Goal: Contribute content: Add original content to the website for others to see

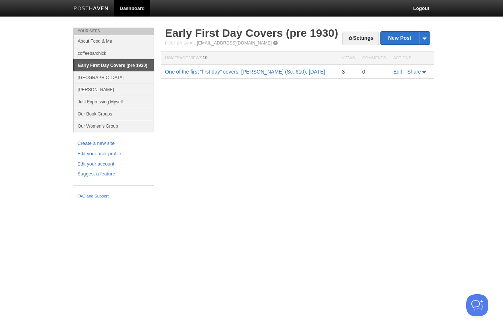
click at [172, 71] on link "One of the first “first day” covers: [PERSON_NAME] (Sc. 610), [DATE]" at bounding box center [245, 72] width 160 height 6
click at [279, 69] on link "One of the first “first day” covers: [PERSON_NAME] (Sc. 610), [DATE]" at bounding box center [245, 72] width 160 height 6
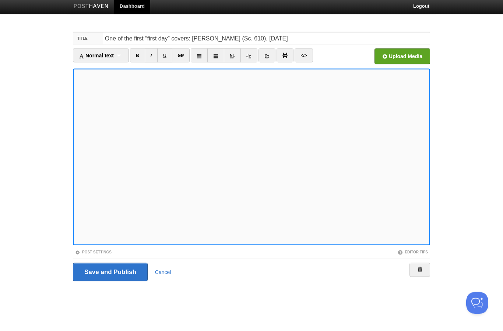
click at [102, 280] on input "Save and Publish" at bounding box center [110, 275] width 75 height 18
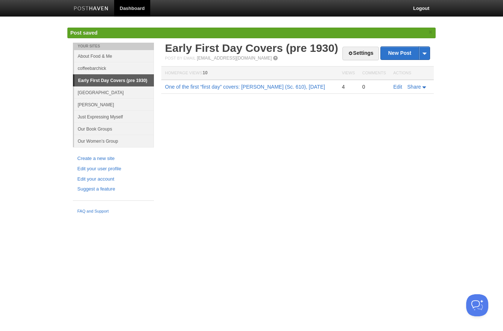
click at [196, 86] on link "One of the first “first day” covers: [PERSON_NAME] (Sc. 610), [DATE]" at bounding box center [245, 87] width 160 height 6
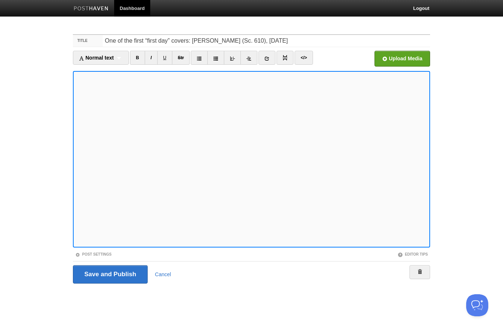
click at [168, 57] on link "U" at bounding box center [164, 58] width 15 height 14
click at [105, 278] on input "Save and Publish" at bounding box center [110, 275] width 75 height 18
click at [288, 58] on img at bounding box center [284, 57] width 5 height 5
click at [85, 257] on link "Post Settings" at bounding box center [93, 255] width 36 height 4
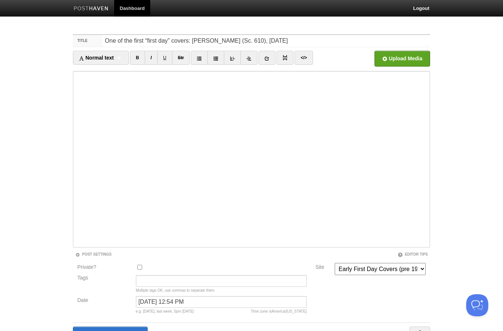
click at [270, 60] on icon at bounding box center [266, 58] width 5 height 5
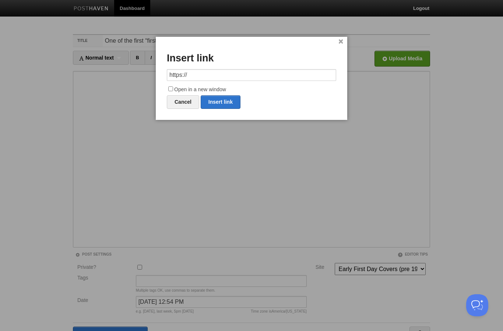
click at [339, 40] on link "×" at bounding box center [340, 42] width 5 height 4
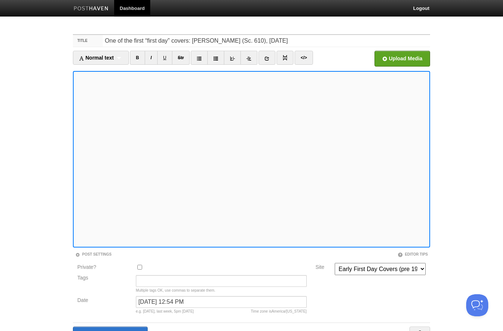
click at [283, 246] on iframe at bounding box center [251, 159] width 357 height 177
click at [153, 53] on link "I" at bounding box center [151, 58] width 13 height 14
click at [372, 245] on iframe at bounding box center [251, 159] width 357 height 177
click at [269, 60] on icon at bounding box center [266, 58] width 5 height 5
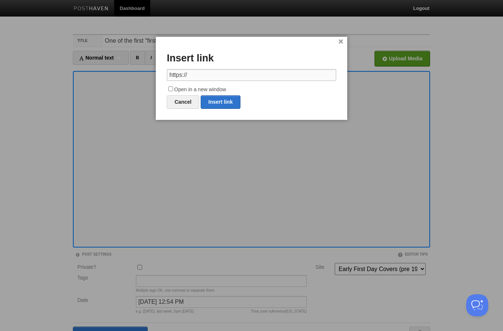
click at [227, 72] on input "https://" at bounding box center [251, 75] width 169 height 12
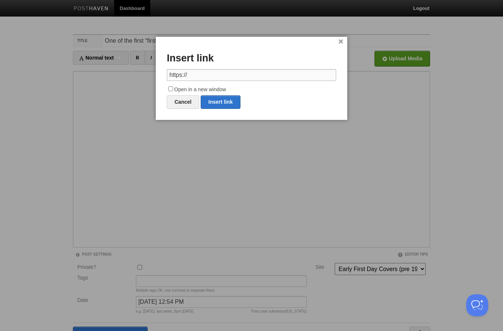
paste input "https://digital.stamplibrary.org/digital/collection/p17047coll3/id/320209/rec/8"
type input "https://digital.stamplibrary.org/digital/collection/p17047coll3/id/320209/rec/8"
click at [165, 85] on div "× Insert link https://digital.stamplibrary.org/digital/collection/p17047coll3/i…" at bounding box center [252, 78] width 192 height 83
click at [173, 87] on input "Open in a new window" at bounding box center [170, 89] width 5 height 5
checkbox input "true"
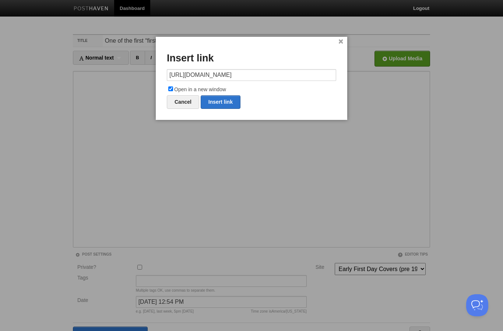
click at [220, 103] on link "Insert link" at bounding box center [221, 102] width 40 height 14
type input "https://"
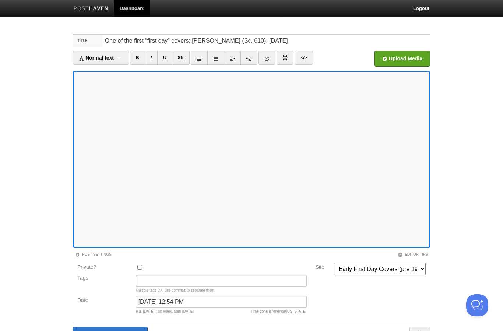
scroll to position [42, 0]
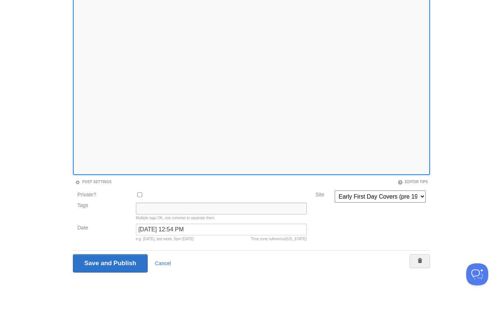
click at [151, 234] on input "Tags" at bounding box center [221, 240] width 171 height 12
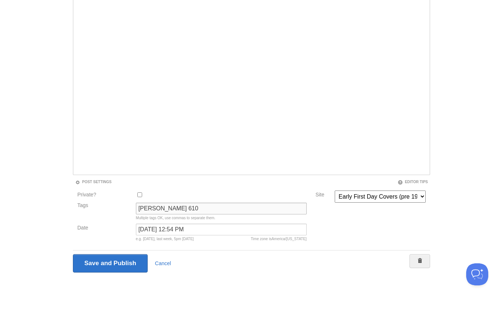
type input "Harding 610"
click at [96, 285] on input "Save and Publish" at bounding box center [110, 294] width 75 height 18
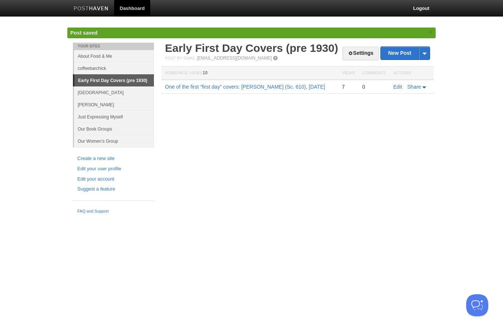
click at [210, 47] on link "Early First Day Covers (pre 1930)" at bounding box center [251, 48] width 173 height 12
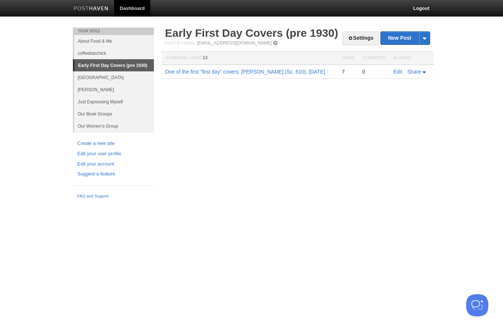
click at [394, 74] on link "Edit" at bounding box center [397, 72] width 9 height 6
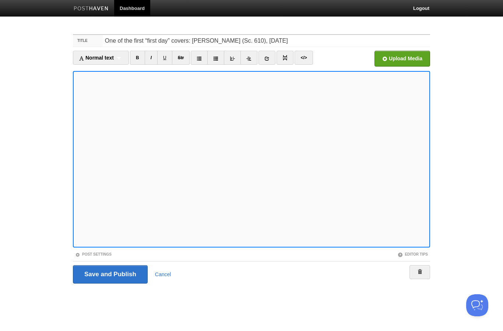
click at [95, 274] on input "Save and Publish" at bounding box center [110, 275] width 75 height 18
